Goal: Navigation & Orientation: Find specific page/section

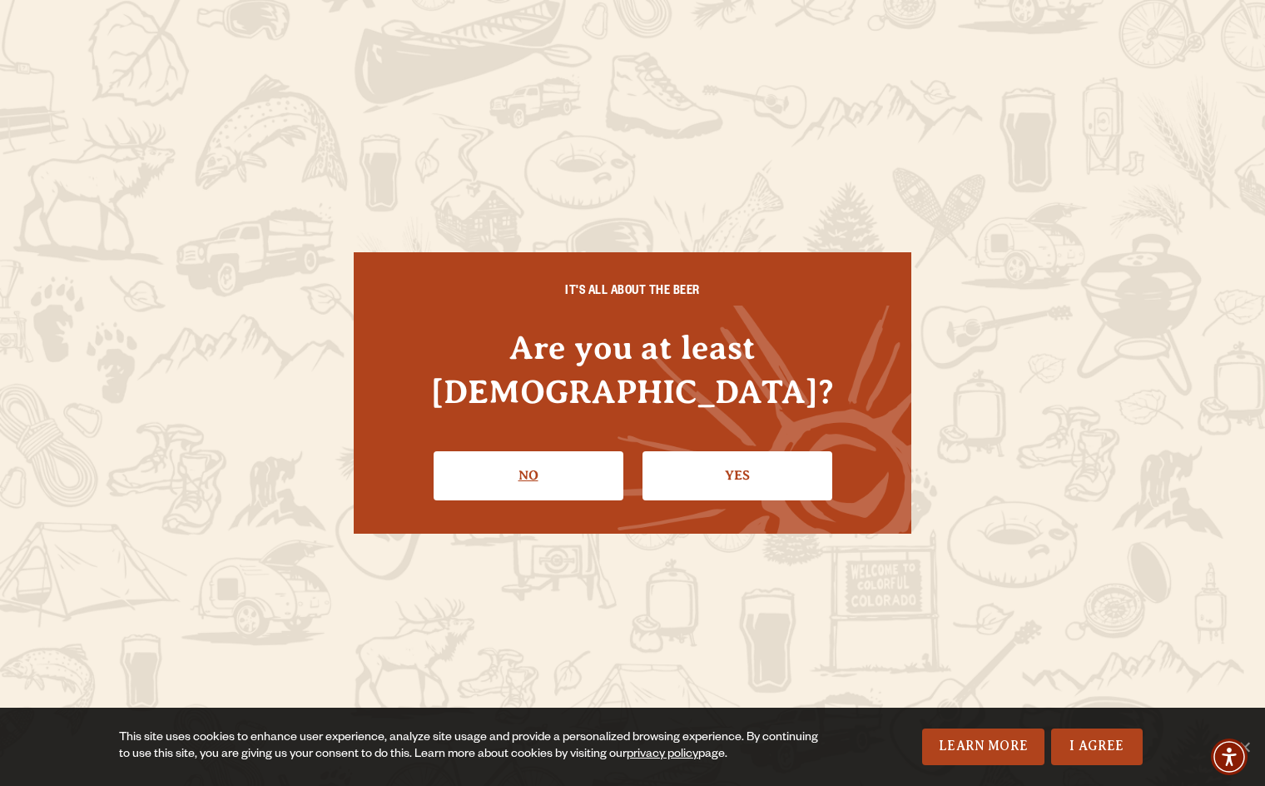
click at [537, 455] on link "No" at bounding box center [529, 475] width 190 height 48
click at [752, 451] on link "Yes" at bounding box center [737, 475] width 190 height 48
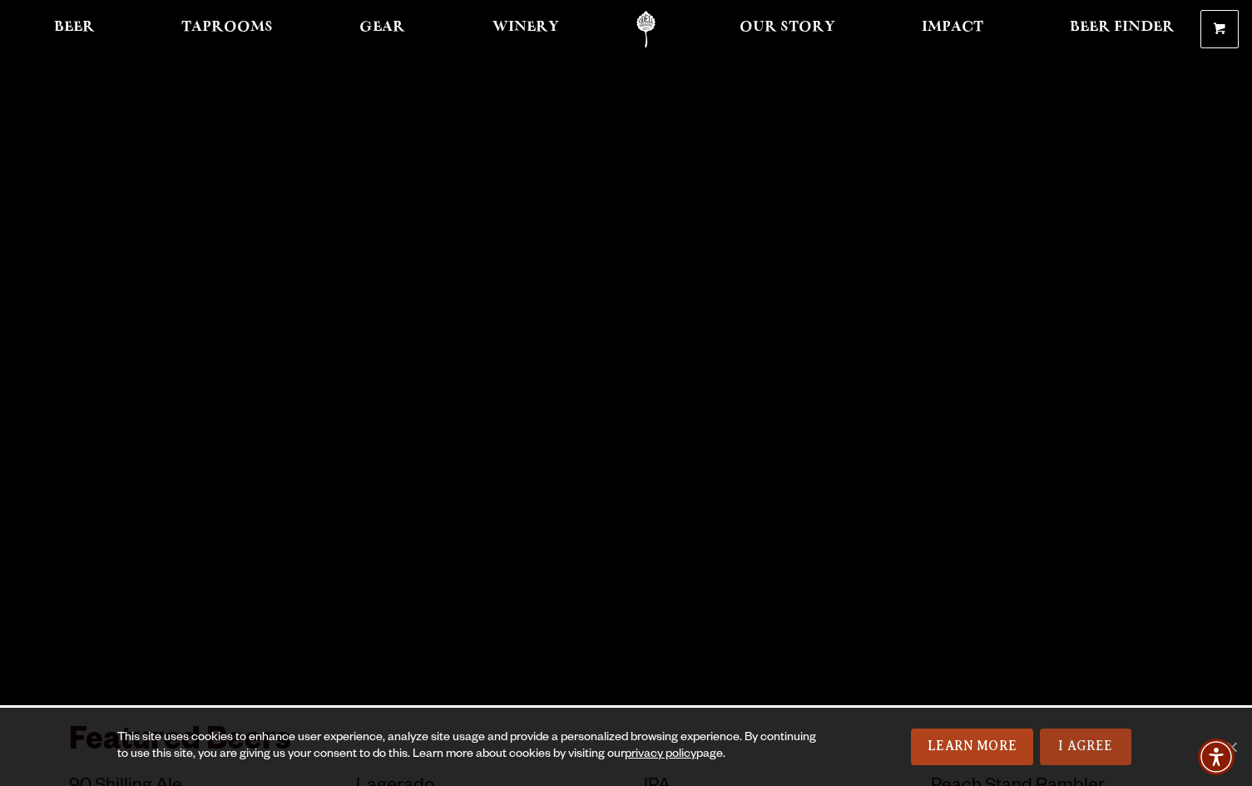
click at [1092, 745] on link "I Agree" at bounding box center [1086, 746] width 92 height 37
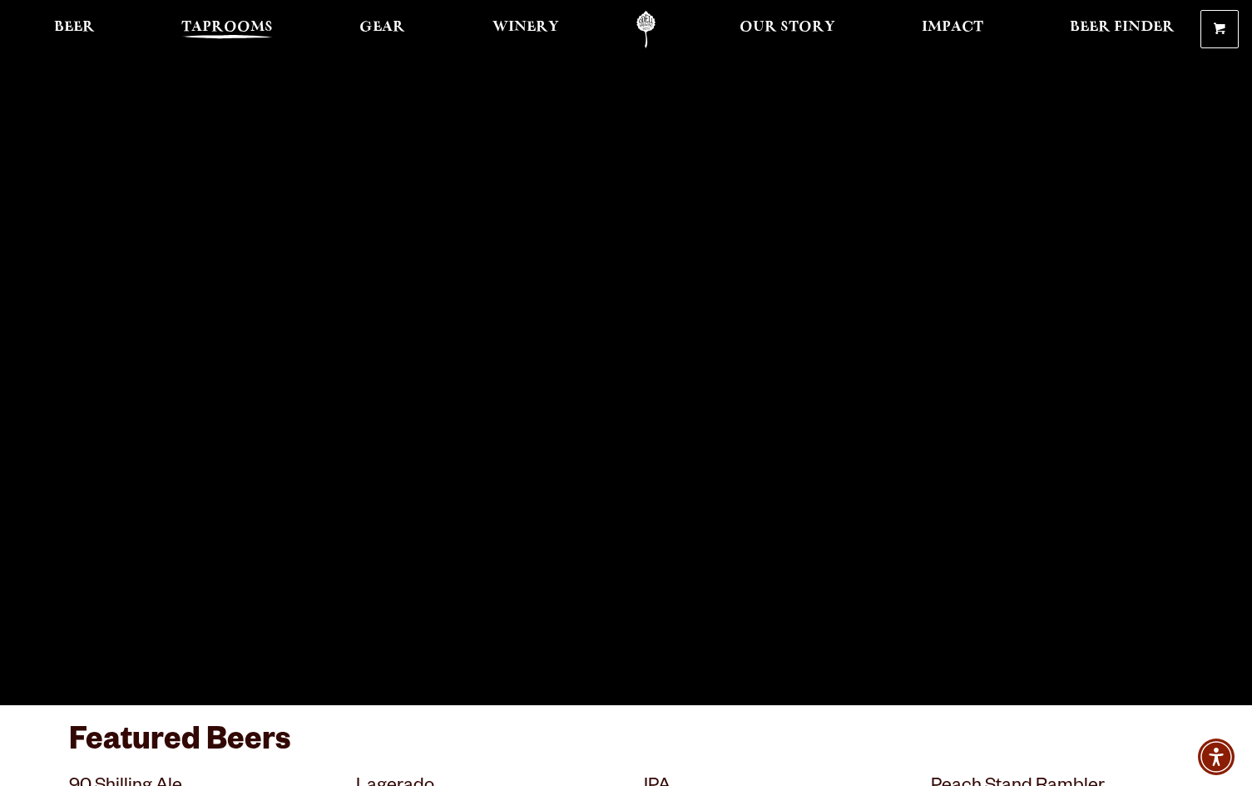
click at [234, 34] on span "Taprooms" at bounding box center [227, 27] width 92 height 13
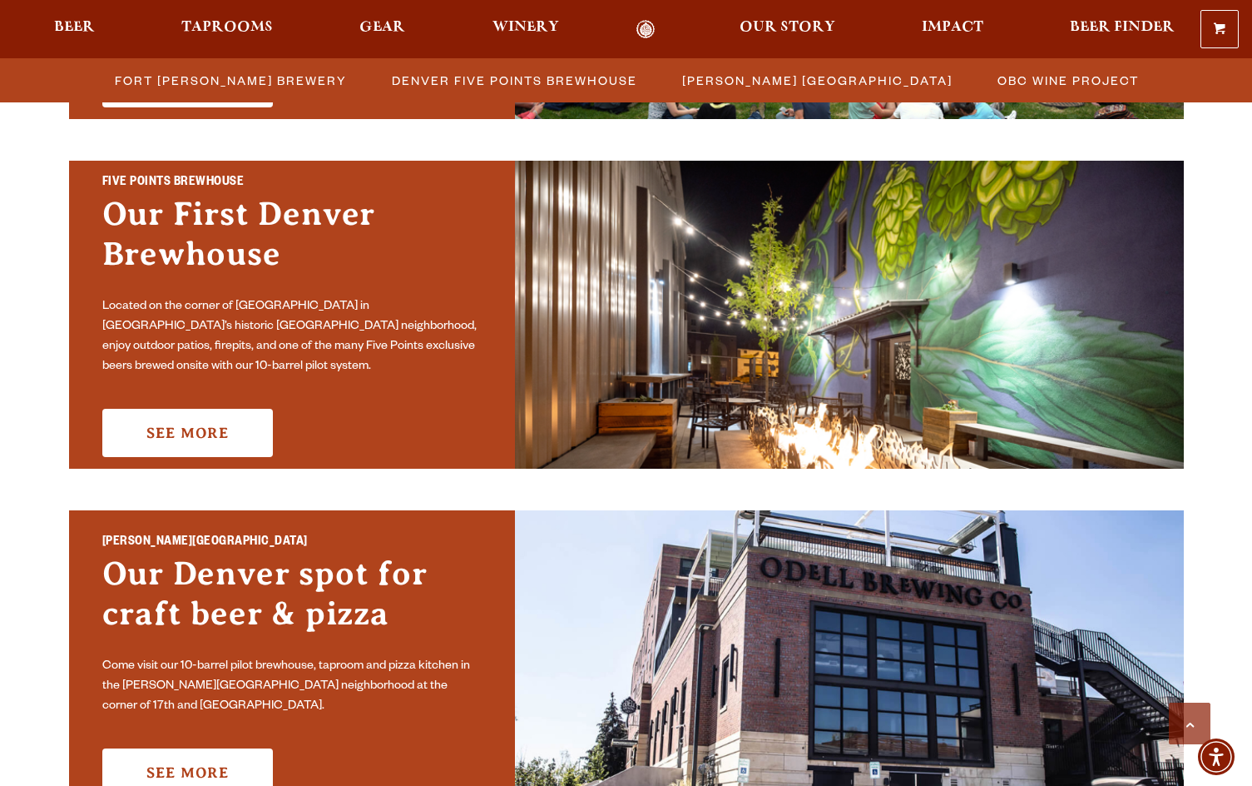
scroll to position [583, 0]
